Goal: Task Accomplishment & Management: Use online tool/utility

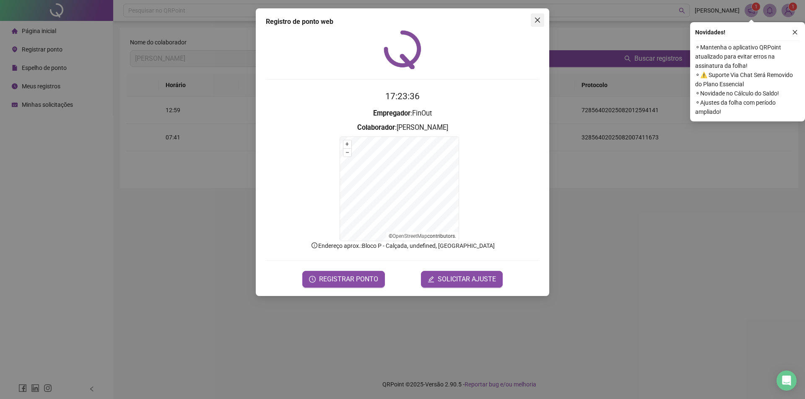
click at [539, 23] on button "Close" at bounding box center [537, 19] width 13 height 13
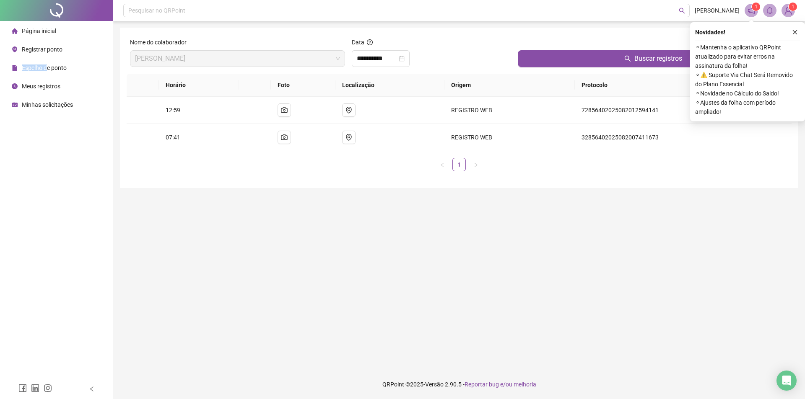
drag, startPoint x: 48, startPoint y: 64, endPoint x: 17, endPoint y: 62, distance: 31.1
click at [48, 63] on div "Espelho de ponto" at bounding box center [39, 68] width 55 height 17
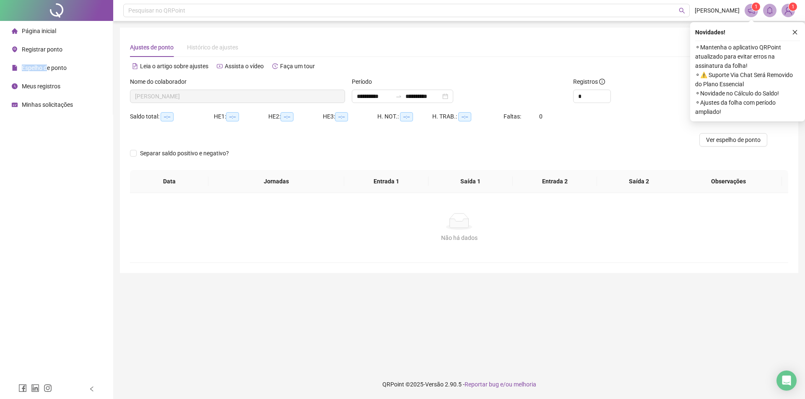
type input "**********"
click at [794, 33] on icon "close" at bounding box center [795, 32] width 6 height 6
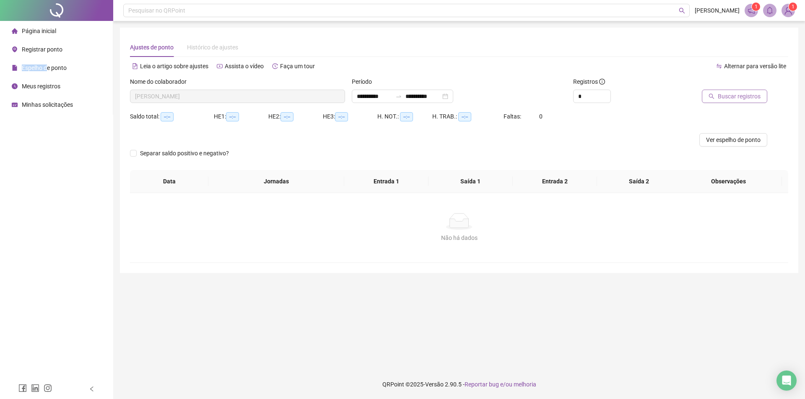
click at [737, 90] on button "Buscar registros" at bounding box center [734, 96] width 65 height 13
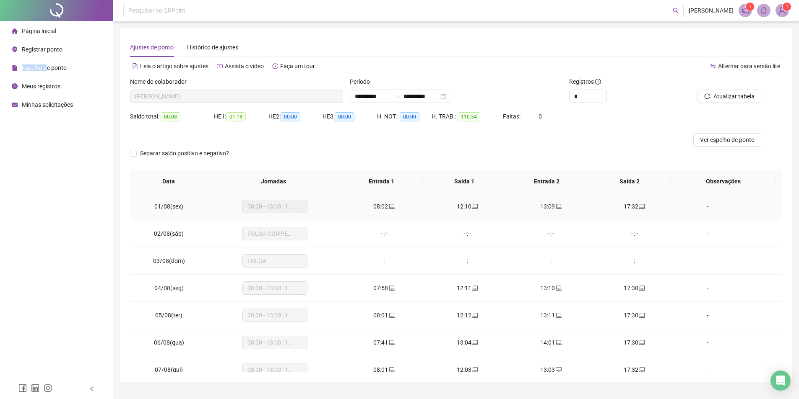
scroll to position [19, 0]
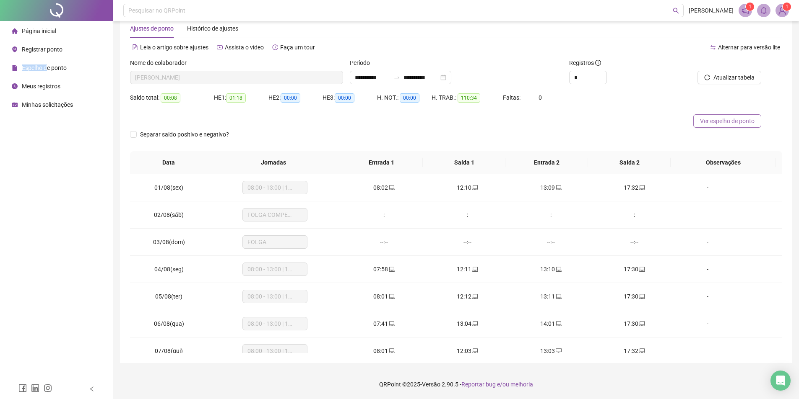
click at [718, 122] on span "Ver espelho de ponto" at bounding box center [727, 121] width 54 height 9
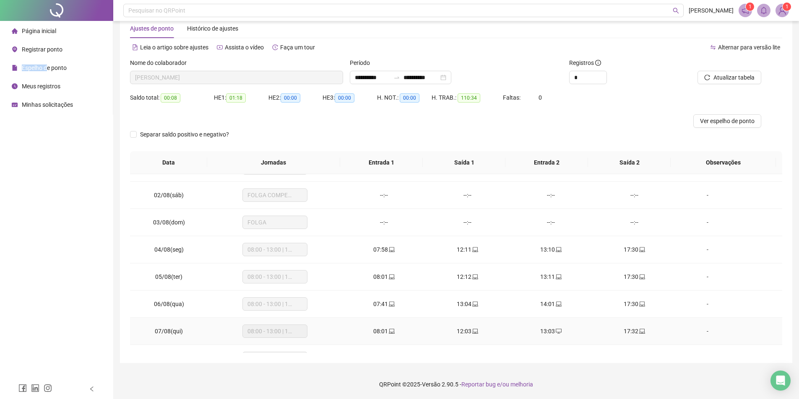
scroll to position [0, 0]
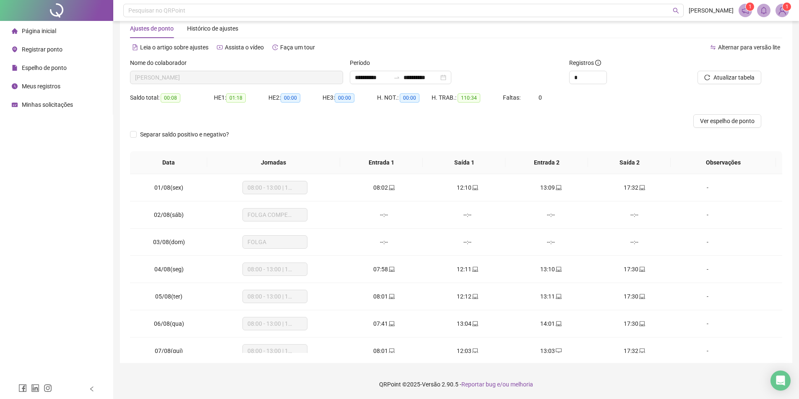
click at [77, 174] on div "Página inicial Registrar ponto Espelho de ponto Meus registros Minhas solicitaç…" at bounding box center [56, 189] width 113 height 379
click at [40, 49] on span "Registrar ponto" at bounding box center [42, 49] width 41 height 7
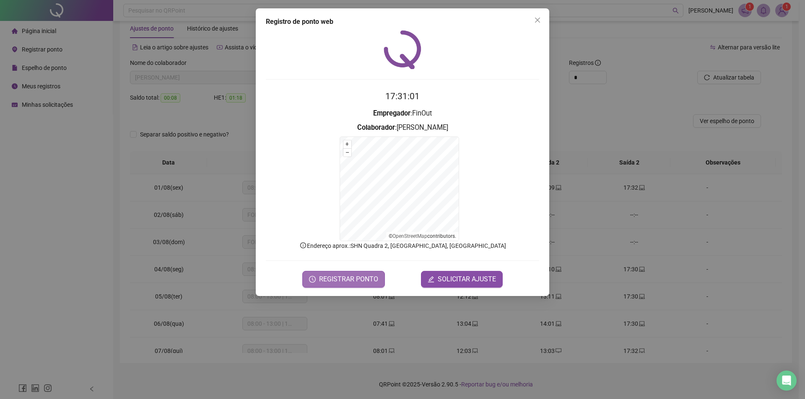
click at [365, 281] on span "REGISTRAR PONTO" at bounding box center [348, 280] width 59 height 10
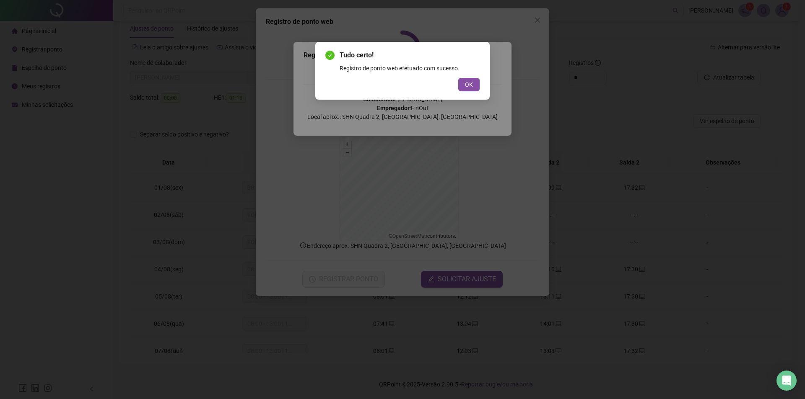
drag, startPoint x: 469, startPoint y: 83, endPoint x: 478, endPoint y: 83, distance: 8.8
click at [470, 82] on span "OK" at bounding box center [469, 84] width 8 height 9
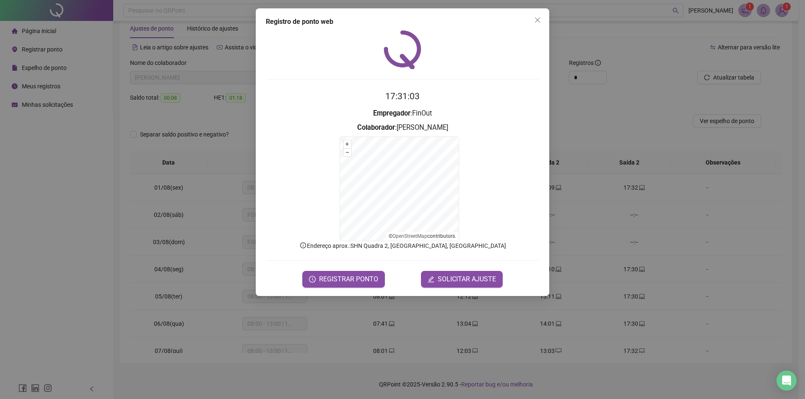
click at [617, 139] on div "Registro de ponto web 17:31:03 Empregador : [PERSON_NAME] : [PERSON_NAME] + – ⇧…" at bounding box center [402, 199] width 805 height 399
